Goal: Task Accomplishment & Management: Manage account settings

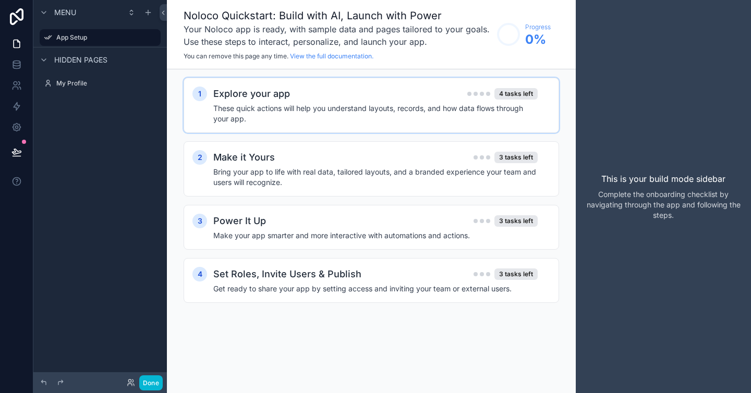
click at [374, 124] on div "1 Explore your app 4 tasks left These quick actions will help you understand la…" at bounding box center [371, 105] width 375 height 55
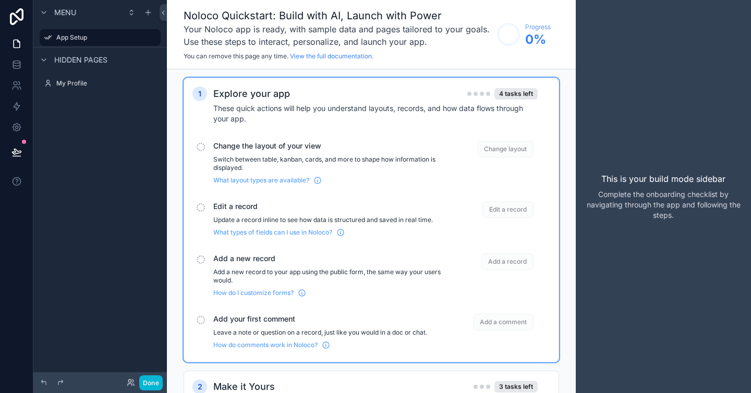
click at [365, 156] on p "Switch between table, kanban, cards, and more to shape how information is displ…" at bounding box center [327, 163] width 228 height 17
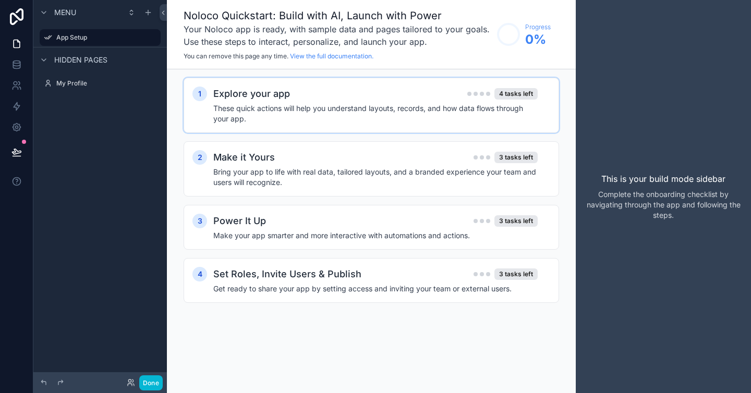
click at [385, 112] on h4 "These quick actions will help you understand layouts, records, and how data flo…" at bounding box center [375, 113] width 324 height 21
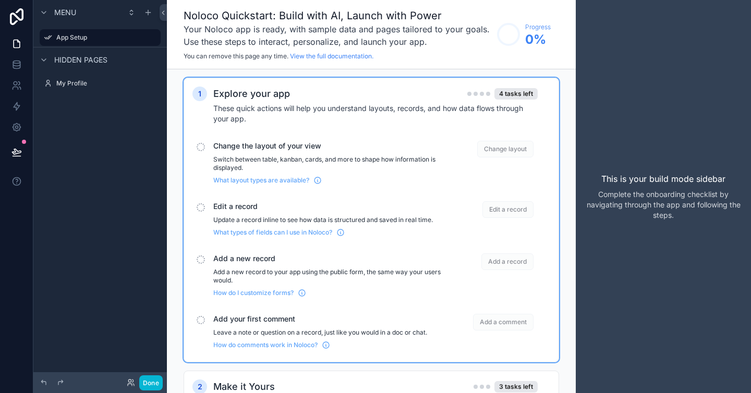
click at [118, 128] on div "Menu App Setup Hidden pages My Profile" at bounding box center [99, 190] width 133 height 381
click at [152, 13] on icon "scrollable content" at bounding box center [148, 12] width 8 height 8
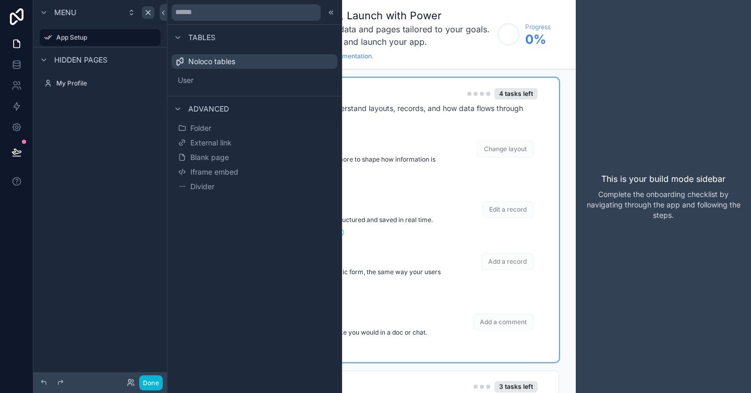
click at [119, 118] on div "Menu App Setup Hidden pages My Profile" at bounding box center [99, 190] width 133 height 381
click at [148, 386] on button "Done" at bounding box center [150, 382] width 23 height 15
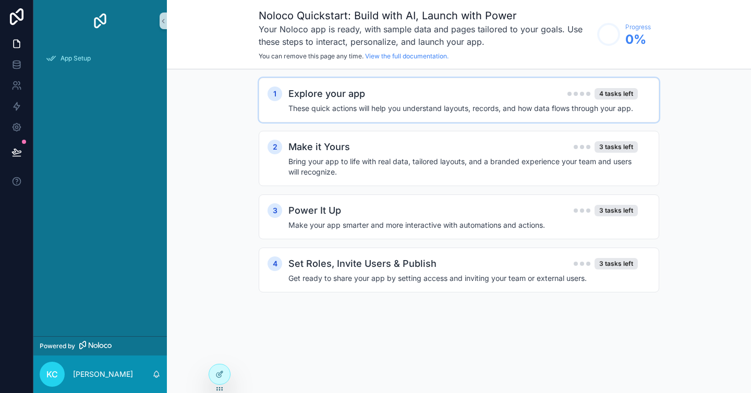
click at [375, 94] on div "Explore your app 4 tasks left" at bounding box center [462, 94] width 349 height 15
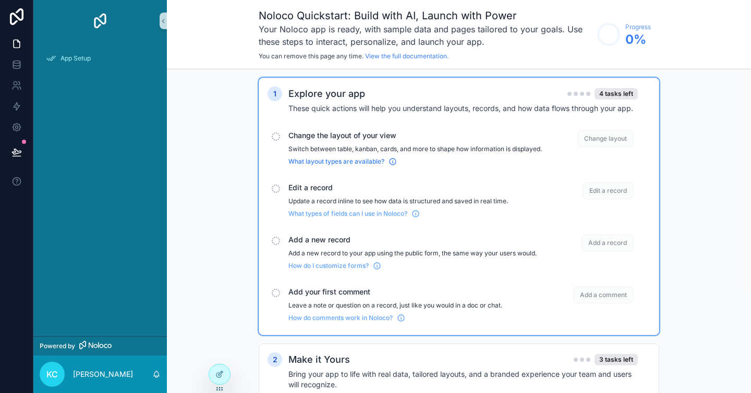
click at [336, 166] on span "What layout types are available?" at bounding box center [336, 161] width 96 height 8
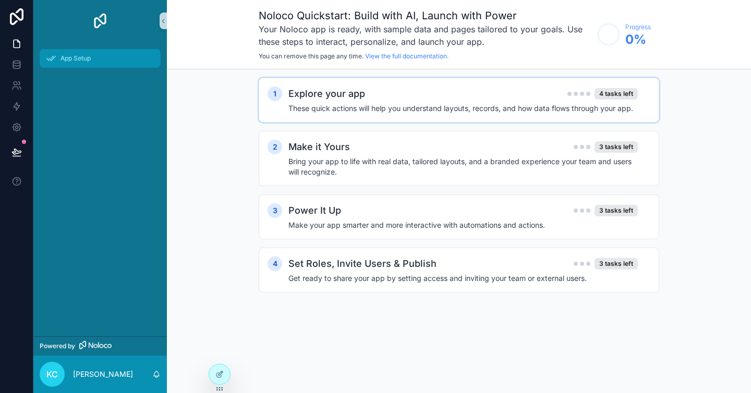
click at [84, 57] on span "App Setup" at bounding box center [75, 58] width 30 height 8
click at [350, 123] on div "1 Explore your app 4 tasks left These quick actions will help you understand la…" at bounding box center [459, 196] width 400 height 236
click at [350, 102] on div "Explore your app 4 tasks left These quick actions will help you understand layo…" at bounding box center [469, 100] width 362 height 27
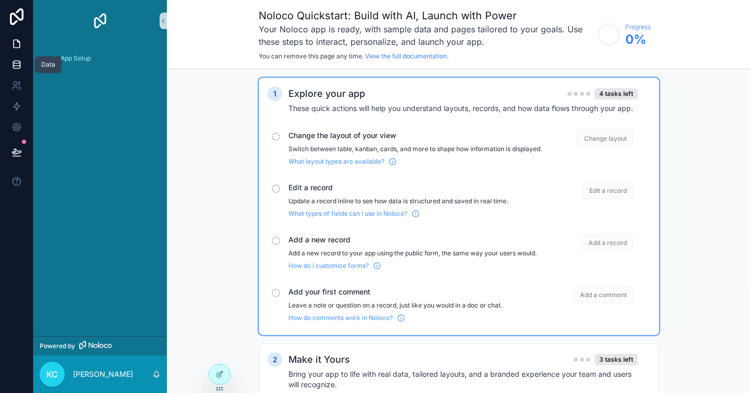
click at [13, 69] on icon at bounding box center [16, 64] width 10 height 10
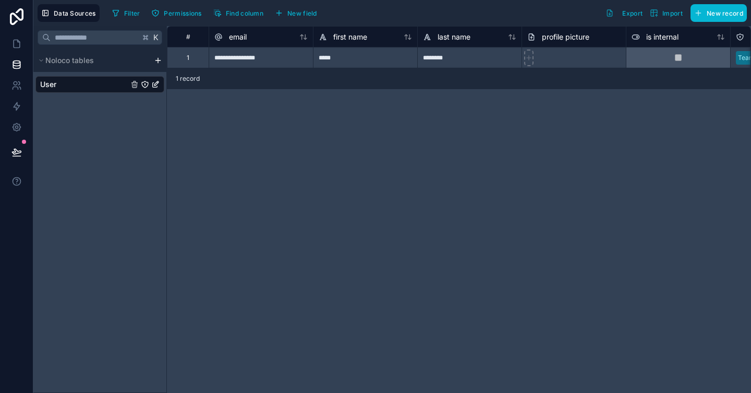
click at [394, 55] on div "*****" at bounding box center [365, 57] width 104 height 21
type input "*****"
type input "***"
type input "*****"
click at [16, 81] on icon at bounding box center [16, 85] width 10 height 10
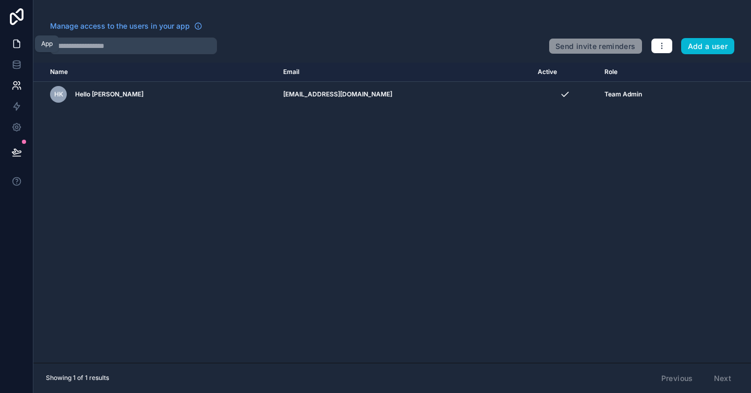
click at [18, 44] on icon at bounding box center [16, 44] width 10 height 10
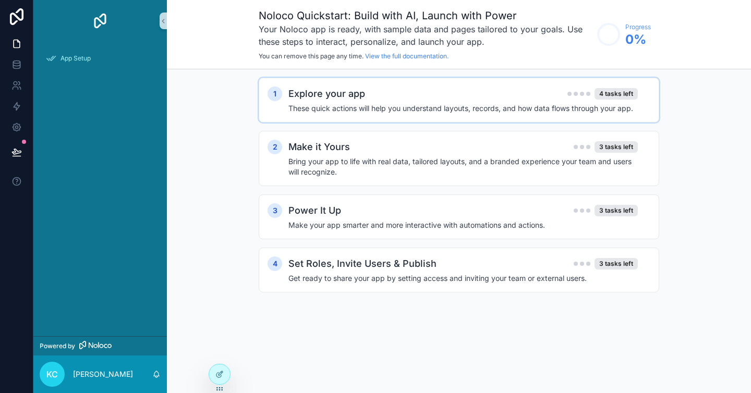
click at [414, 107] on h4 "These quick actions will help you understand layouts, records, and how data flo…" at bounding box center [462, 108] width 349 height 10
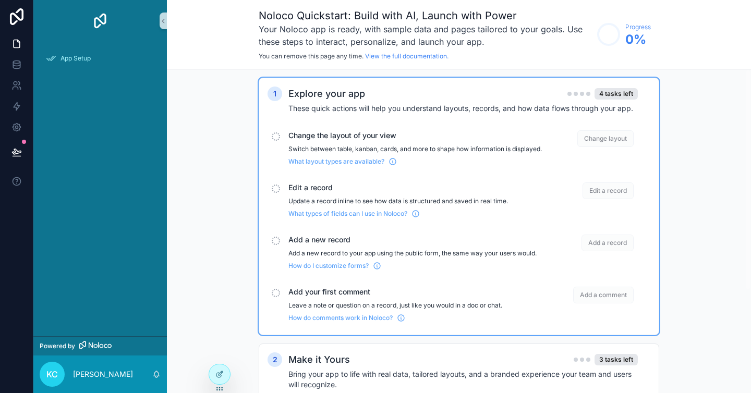
click at [613, 137] on span "Change layout" at bounding box center [605, 138] width 56 height 17
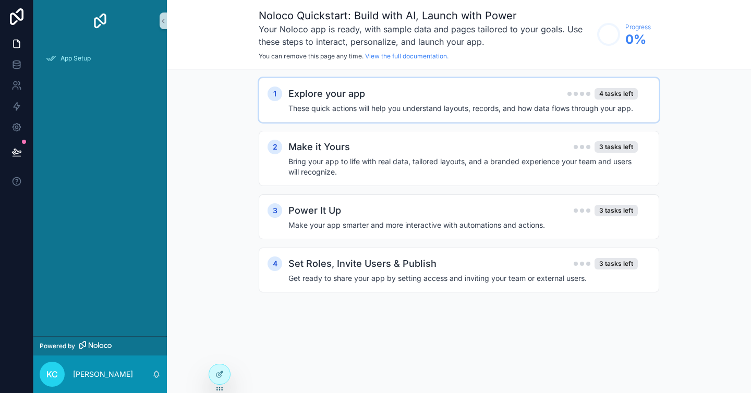
click at [598, 117] on div "1 Explore your app 4 tasks left These quick actions will help you understand la…" at bounding box center [459, 100] width 400 height 45
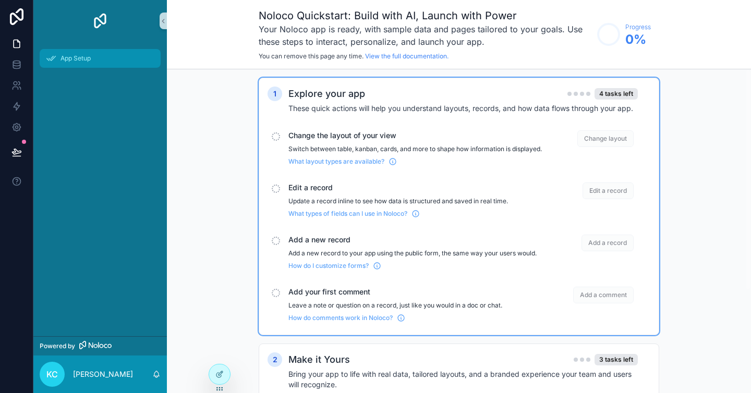
click at [71, 61] on span "App Setup" at bounding box center [75, 58] width 30 height 8
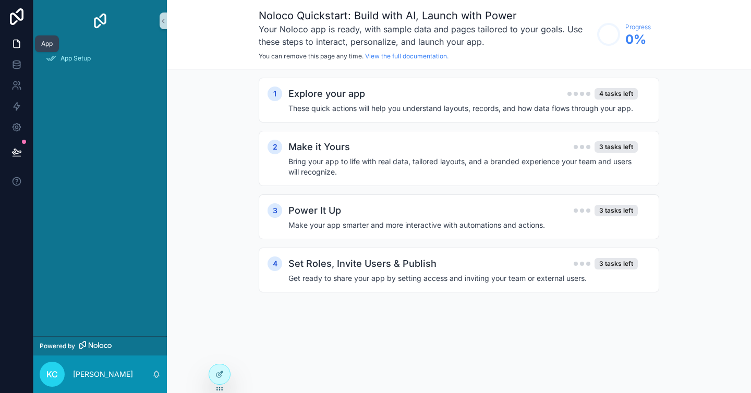
click at [17, 44] on icon at bounding box center [16, 44] width 10 height 10
click at [224, 374] on div at bounding box center [219, 374] width 21 height 20
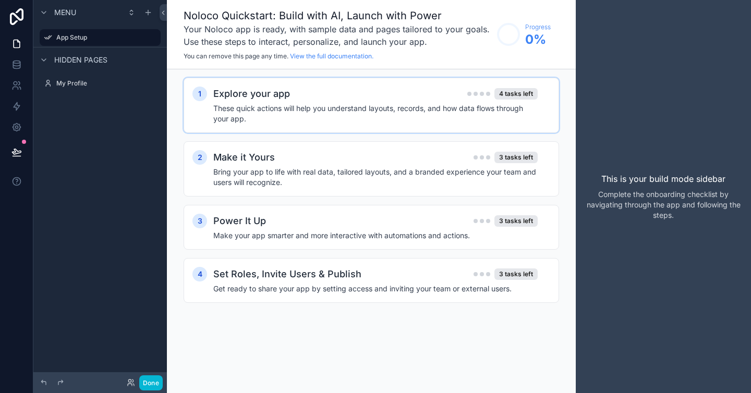
click at [393, 94] on div "Explore your app 4 tasks left" at bounding box center [375, 94] width 324 height 15
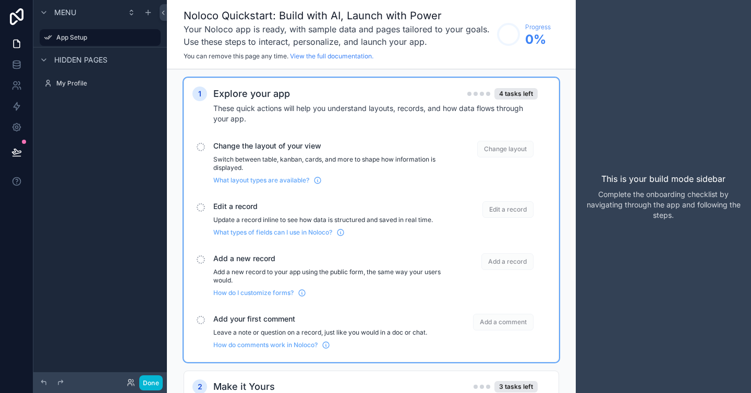
click at [482, 143] on span "Change layout" at bounding box center [505, 149] width 56 height 17
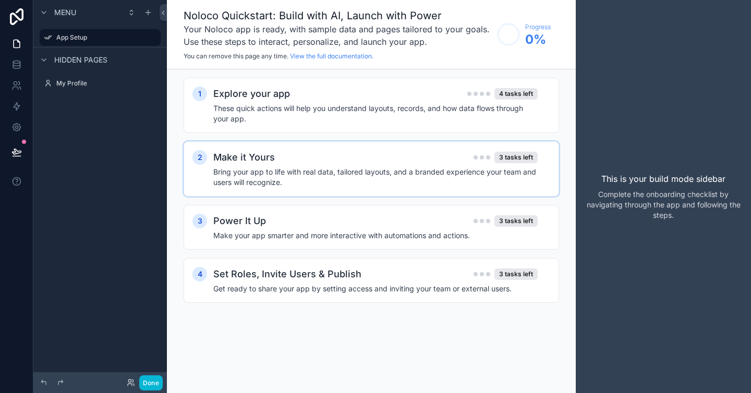
click at [483, 143] on div "2 Make it Yours 3 tasks left Bring your app to life with real data, tailored la…" at bounding box center [371, 168] width 375 height 55
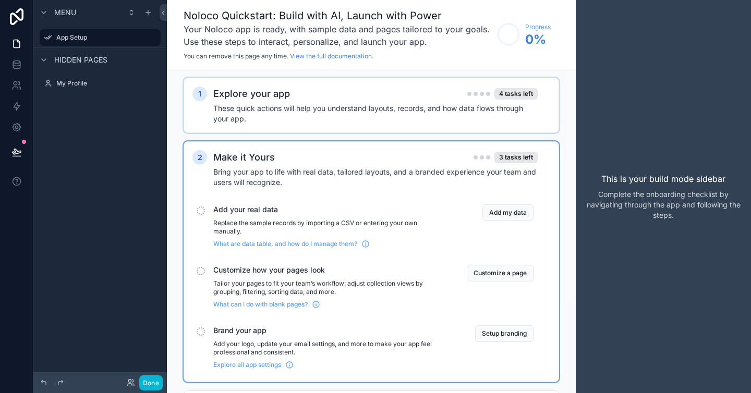
click at [483, 96] on div "4 tasks left" at bounding box center [502, 93] width 70 height 11
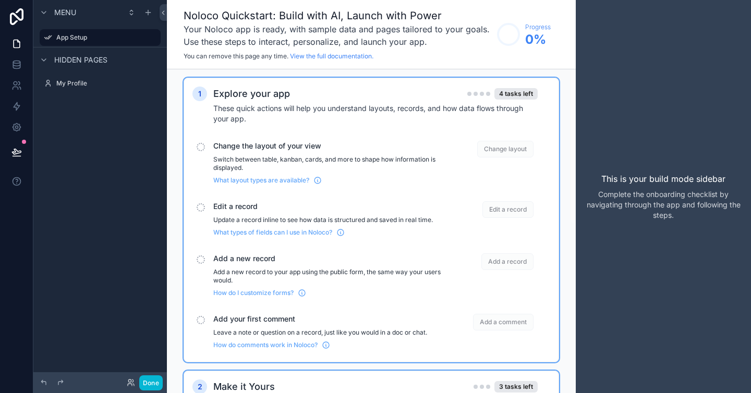
click at [495, 155] on span "Change layout" at bounding box center [505, 149] width 56 height 17
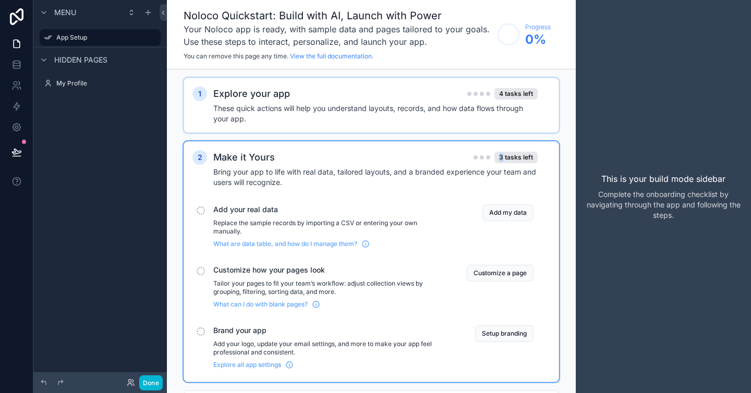
click at [495, 155] on div "3 tasks left" at bounding box center [515, 157] width 43 height 11
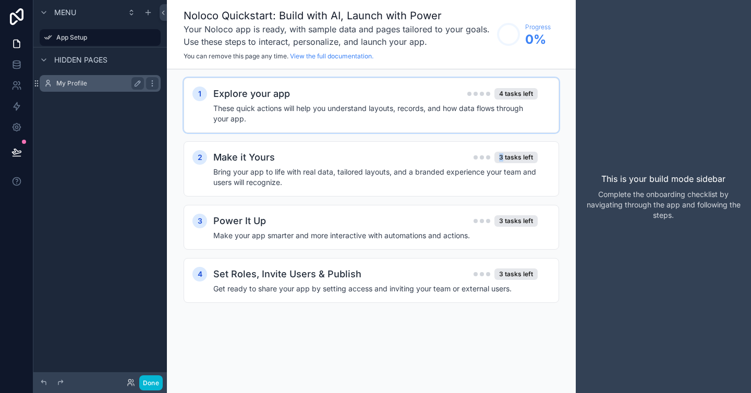
click at [82, 88] on div "My Profile" at bounding box center [100, 83] width 88 height 13
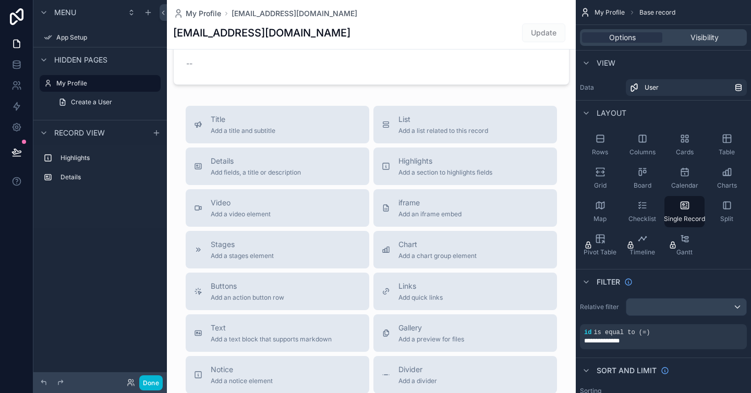
scroll to position [155, 0]
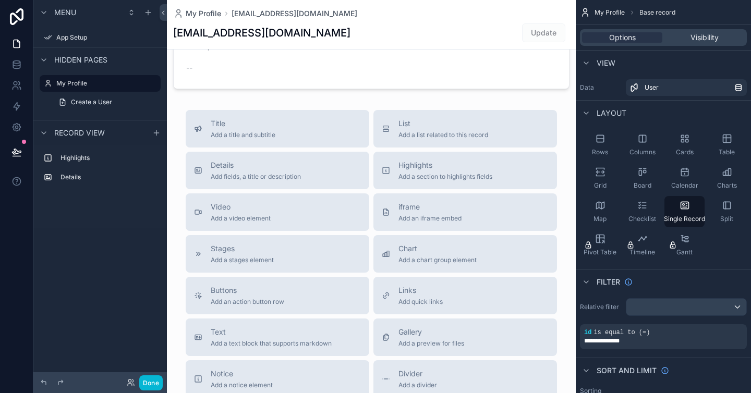
click at [323, 255] on div "scrollable content" at bounding box center [371, 205] width 409 height 720
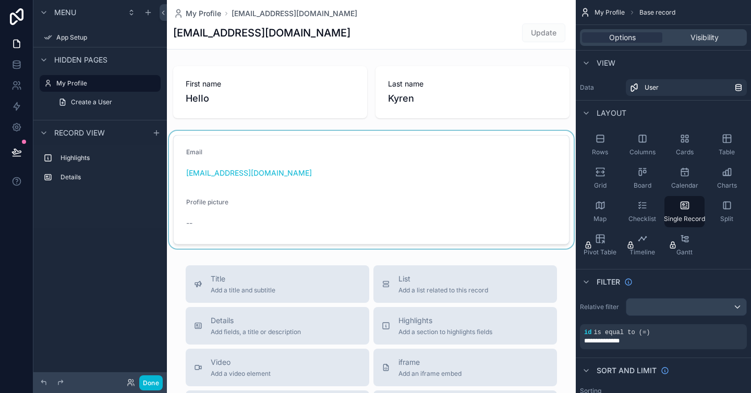
drag, startPoint x: 596, startPoint y: 142, endPoint x: 454, endPoint y: 138, distance: 142.9
click at [454, 138] on div "**********" at bounding box center [459, 196] width 584 height 393
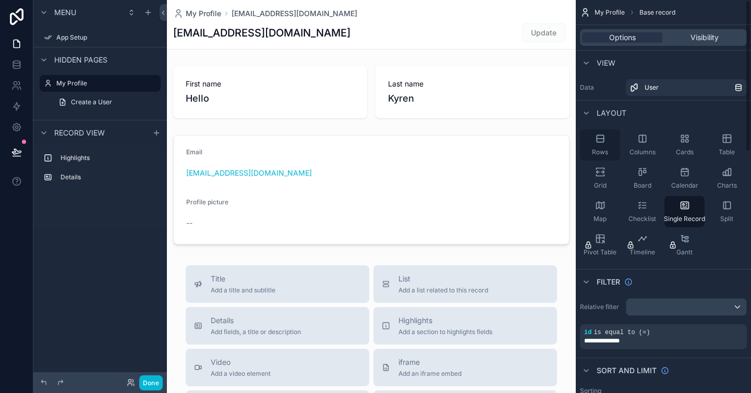
click at [609, 139] on div "Rows" at bounding box center [600, 144] width 40 height 31
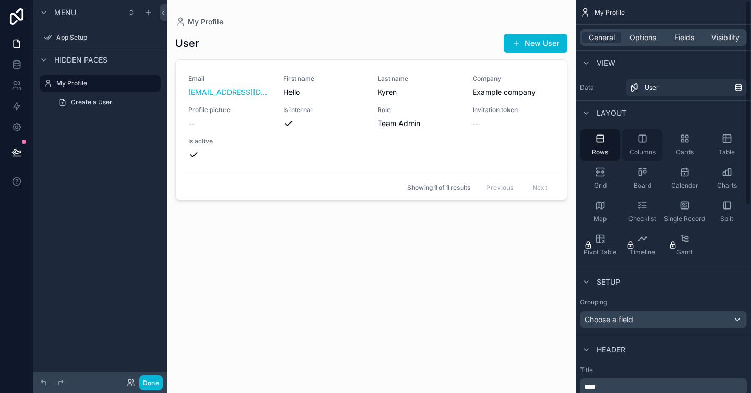
click at [644, 142] on icon "scrollable content" at bounding box center [642, 138] width 7 height 7
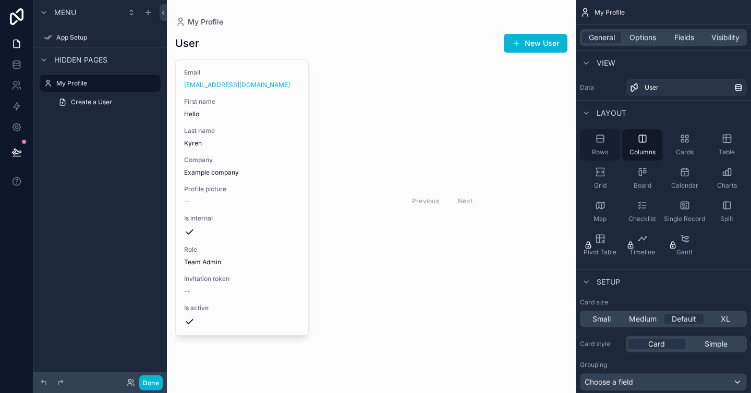
click at [611, 142] on div "Rows" at bounding box center [600, 144] width 40 height 31
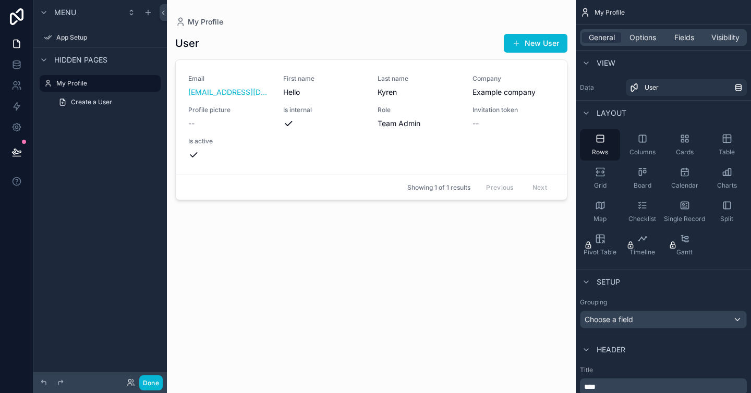
click at [532, 189] on div "Previous Next" at bounding box center [517, 187] width 76 height 16
click at [444, 149] on div "Email [EMAIL_ADDRESS][DOMAIN_NAME] First name Hello Last name Kyren Company Exa…" at bounding box center [371, 118] width 366 height 86
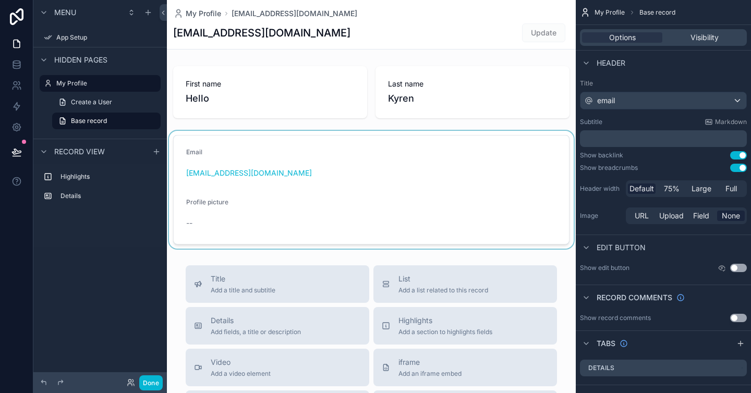
click at [289, 168] on div "scrollable content" at bounding box center [371, 190] width 409 height 118
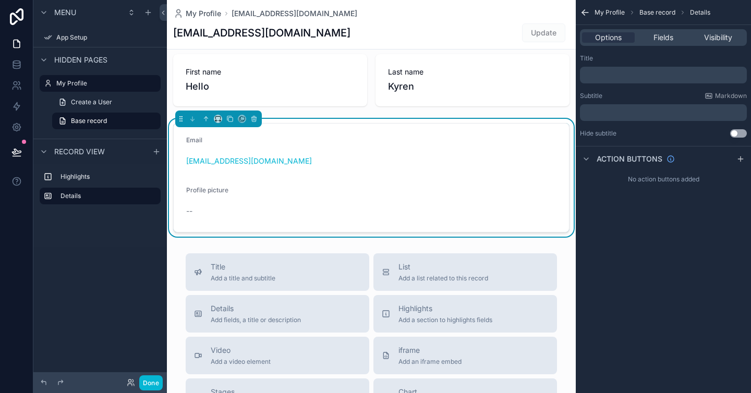
scroll to position [14, 0]
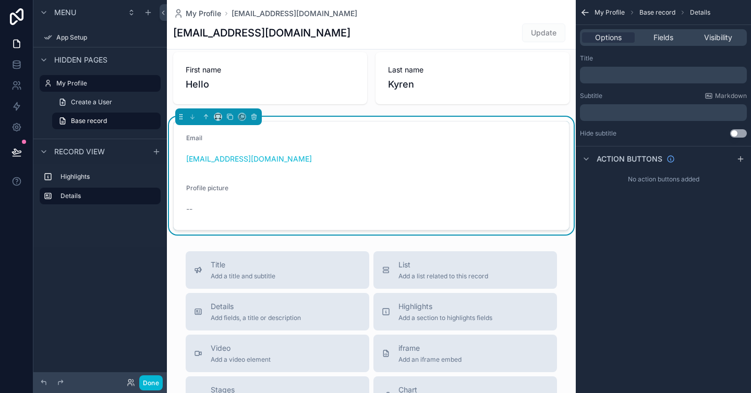
click at [621, 70] on div "﻿" at bounding box center [663, 75] width 167 height 17
click at [621, 71] on p "﻿" at bounding box center [664, 75] width 161 height 8
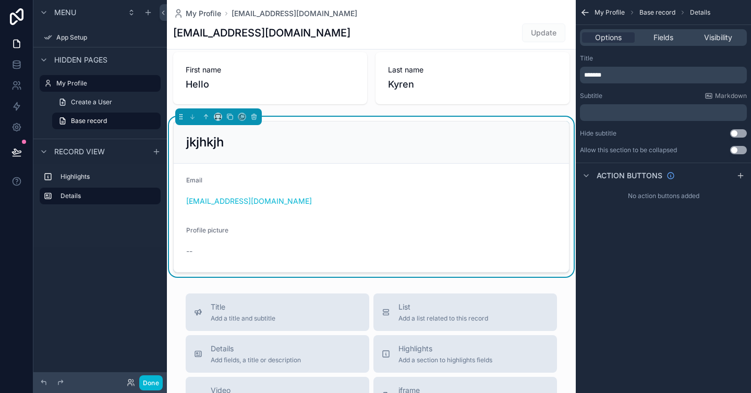
click at [619, 63] on div "Title *******" at bounding box center [663, 68] width 167 height 29
click at [618, 77] on p "*******" at bounding box center [664, 75] width 161 height 8
click at [623, 67] on div "**********" at bounding box center [663, 75] width 167 height 17
click at [606, 109] on p "﻿" at bounding box center [664, 112] width 161 height 8
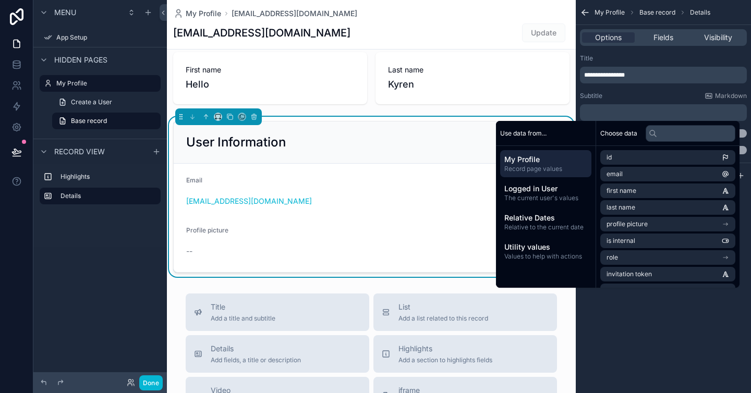
click at [627, 92] on div "Subtitle Markdown" at bounding box center [663, 96] width 167 height 8
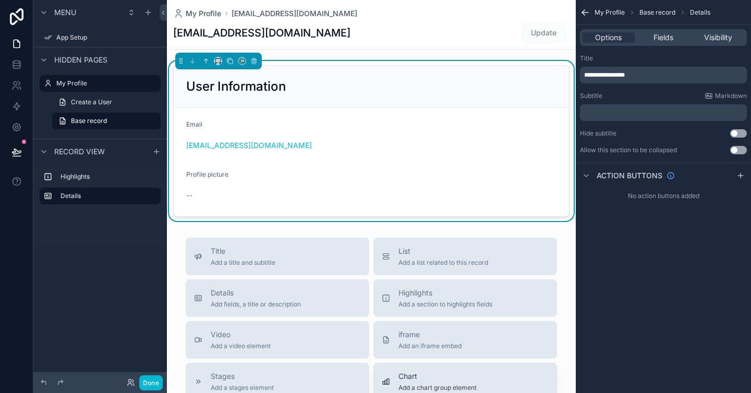
scroll to position [0, 0]
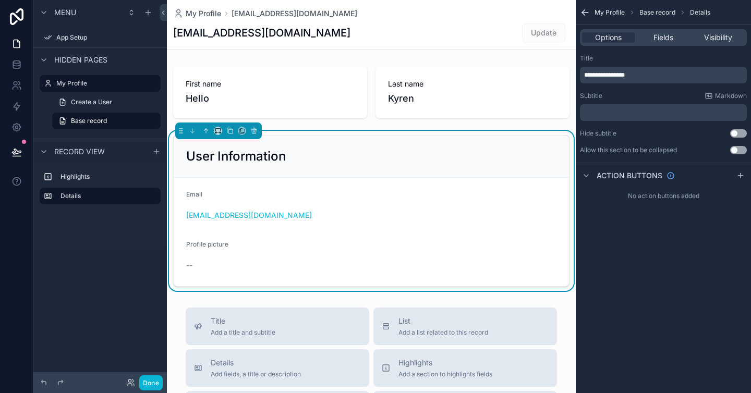
click at [734, 148] on button "Use setting" at bounding box center [738, 150] width 17 height 8
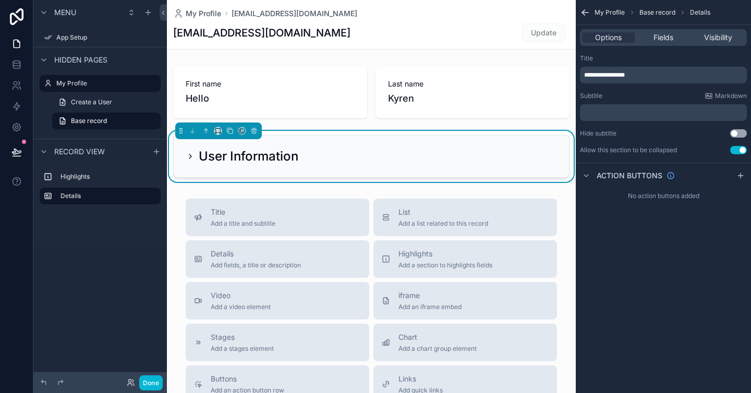
click at [734, 148] on button "Use setting" at bounding box center [738, 150] width 17 height 8
